Goal: Entertainment & Leisure: Consume media (video, audio)

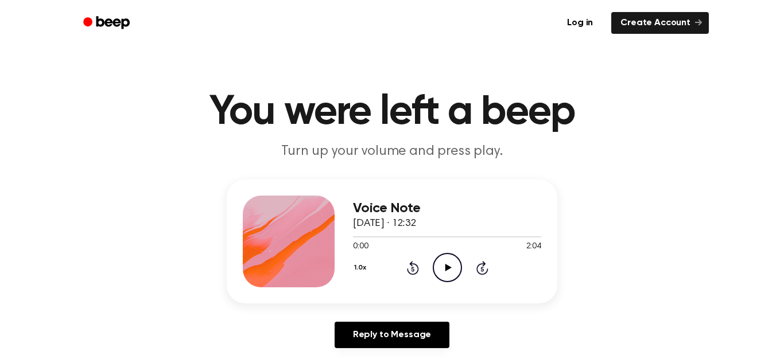
click at [444, 259] on icon "Play Audio" at bounding box center [447, 267] width 29 height 29
click at [444, 259] on icon "Pause Audio" at bounding box center [447, 267] width 29 height 29
click at [444, 259] on icon "Play Audio" at bounding box center [447, 267] width 29 height 29
click at [444, 259] on icon "Pause Audio" at bounding box center [447, 267] width 29 height 29
click at [444, 259] on icon "Play Audio" at bounding box center [447, 267] width 29 height 29
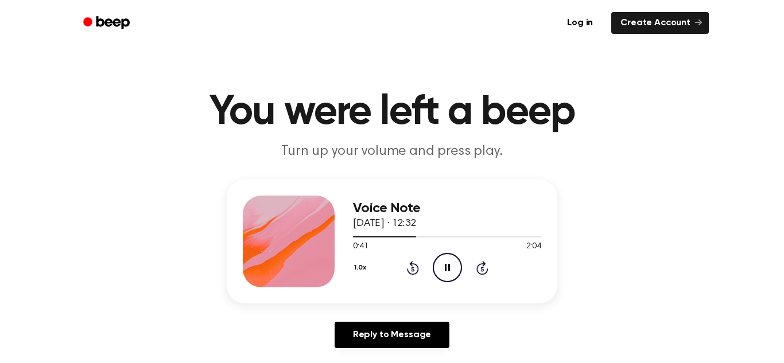
click at [444, 259] on icon "Pause Audio" at bounding box center [447, 267] width 29 height 29
